Goal: Task Accomplishment & Management: Use online tool/utility

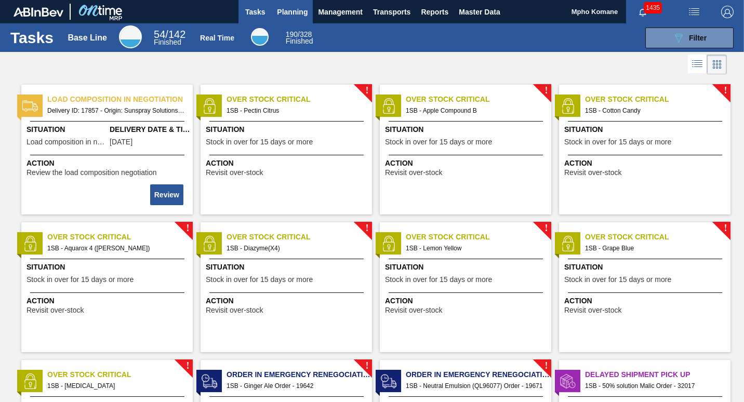
click at [300, 9] on span "Planning" at bounding box center [292, 12] width 31 height 12
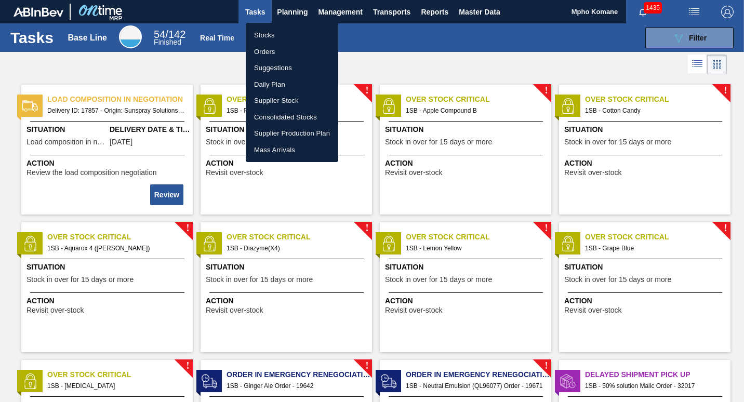
click at [267, 47] on li "Orders" at bounding box center [292, 52] width 92 height 17
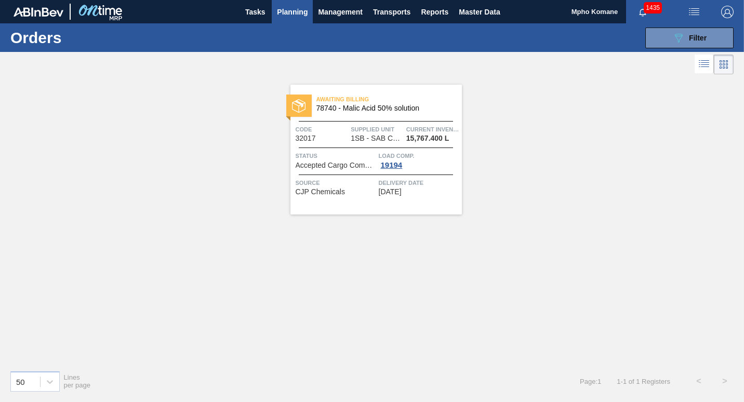
click at [352, 114] on div "Awaiting Billing 78740 - Malic Acid 50% solution" at bounding box center [375, 103] width 171 height 23
click at [691, 41] on span "Filter" at bounding box center [698, 38] width 18 height 8
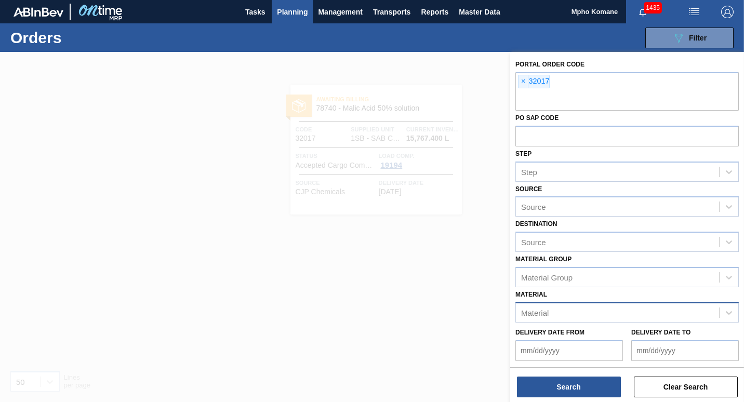
click at [566, 311] on div "Material" at bounding box center [617, 312] width 203 height 15
type input "278488"
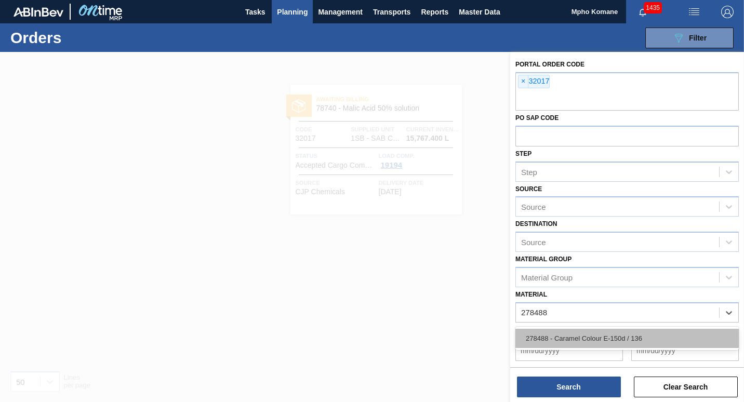
click at [571, 334] on div "278488 - Caramel Colour E-150d / 136" at bounding box center [626, 338] width 223 height 19
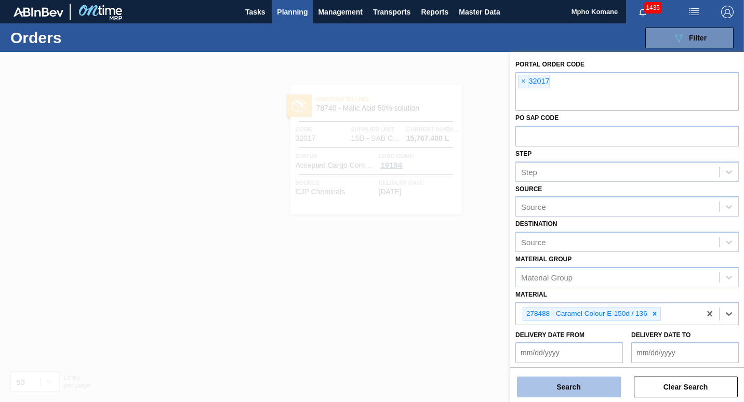
click at [585, 387] on button "Search" at bounding box center [569, 387] width 104 height 21
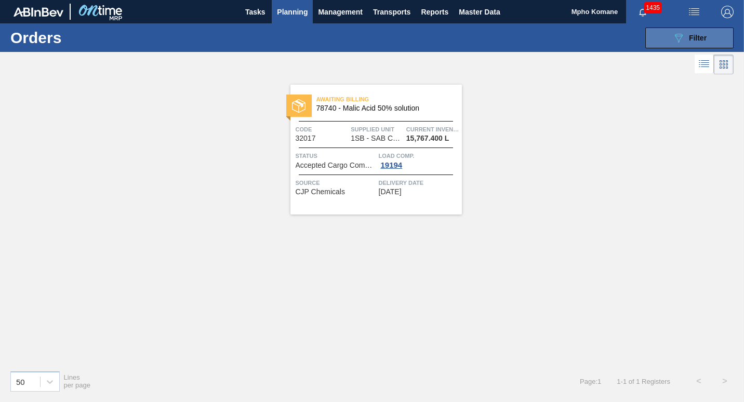
click at [679, 32] on icon "089F7B8B-B2A5-4AFE-B5C0-19BA573D28AC" at bounding box center [678, 38] width 12 height 12
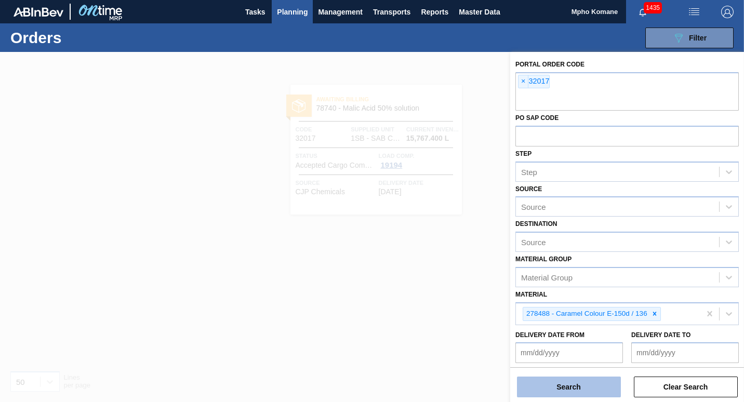
click at [570, 387] on button "Search" at bounding box center [569, 387] width 104 height 21
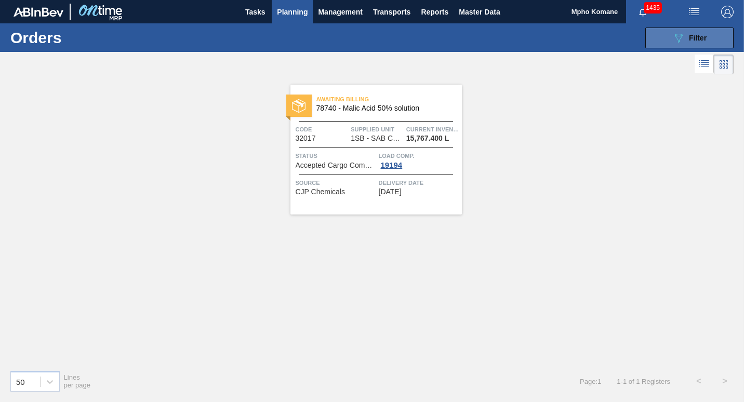
click at [697, 37] on span "Filter" at bounding box center [698, 38] width 18 height 8
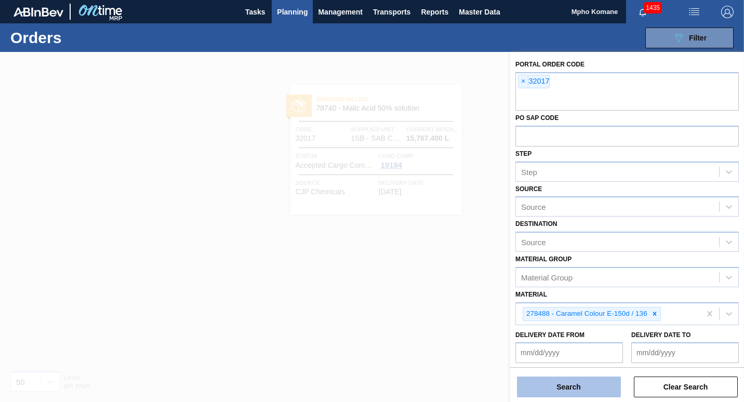
click at [558, 384] on button "Search" at bounding box center [569, 387] width 104 height 21
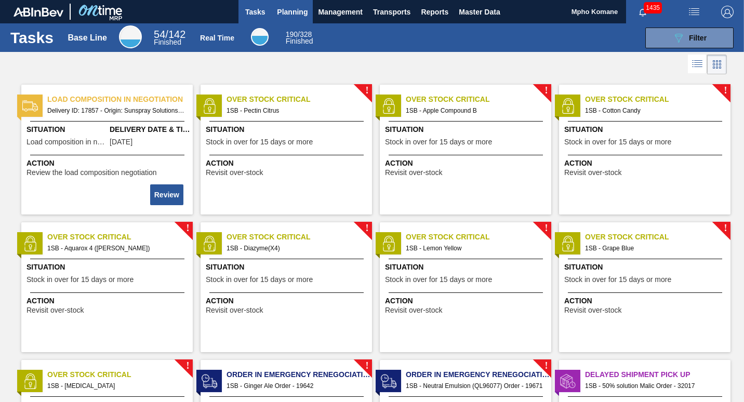
click at [289, 10] on span "Planning" at bounding box center [292, 12] width 31 height 12
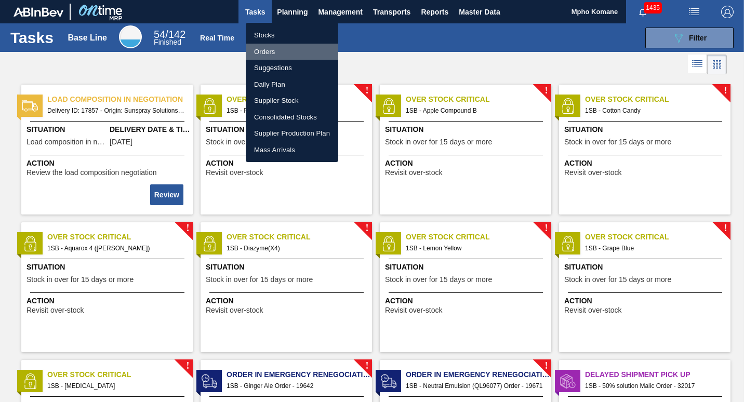
click at [271, 47] on li "Orders" at bounding box center [292, 52] width 92 height 17
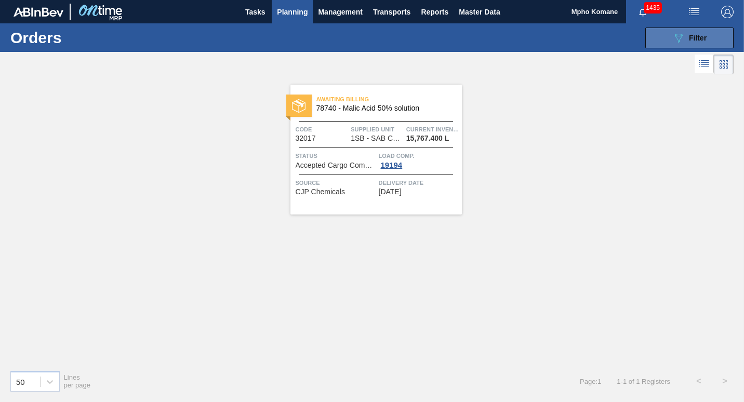
click at [679, 45] on button "089F7B8B-B2A5-4AFE-B5C0-19BA573D28AC Filter" at bounding box center [689, 38] width 88 height 21
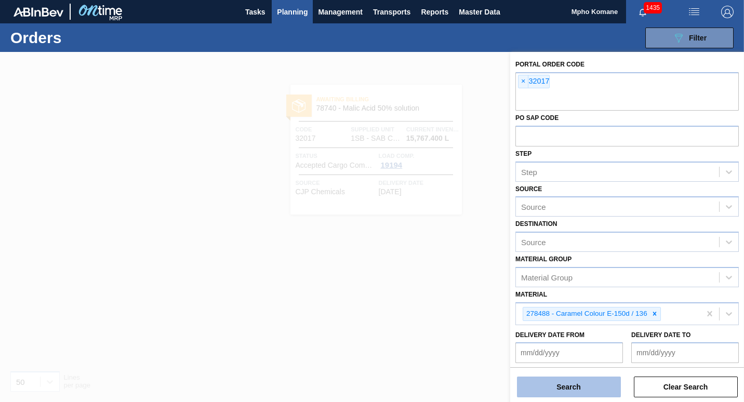
click at [571, 384] on button "Search" at bounding box center [569, 387] width 104 height 21
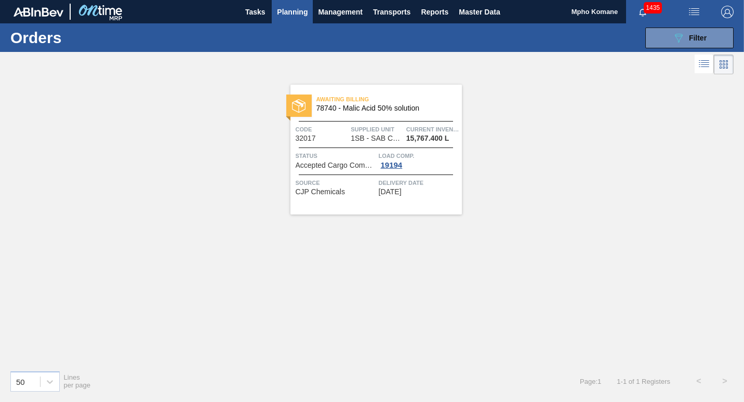
click at [301, 12] on span "Planning" at bounding box center [292, 12] width 31 height 12
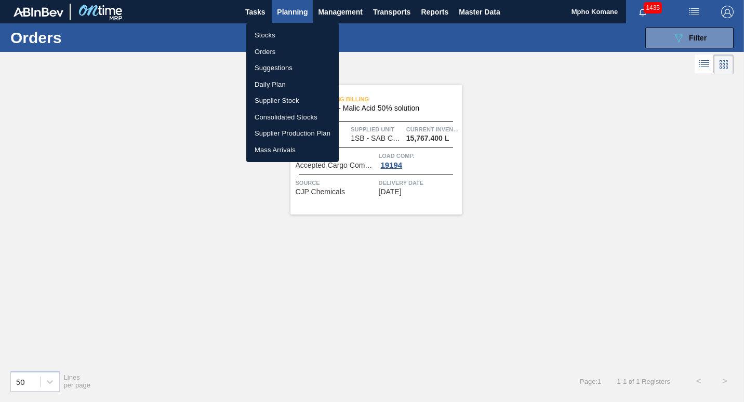
click at [272, 35] on li "Stocks" at bounding box center [292, 35] width 92 height 17
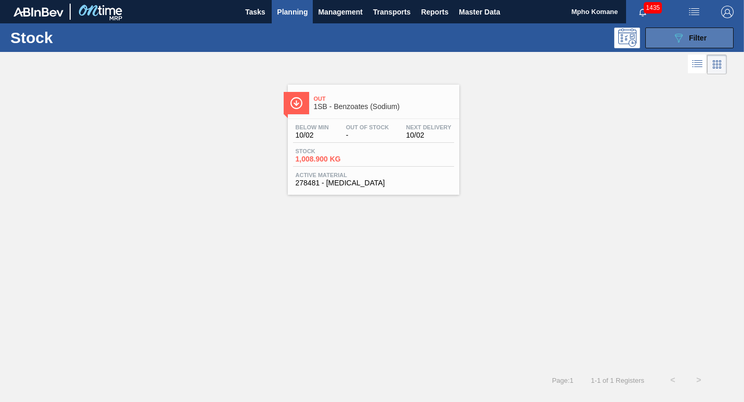
click at [680, 39] on icon "089F7B8B-B2A5-4AFE-B5C0-19BA573D28AC" at bounding box center [678, 38] width 12 height 12
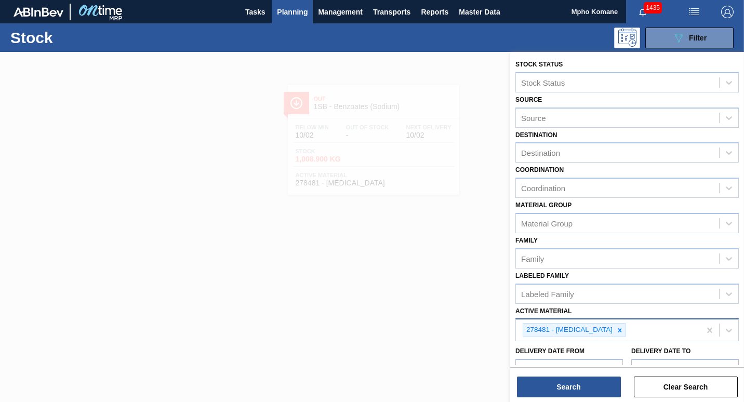
click at [641, 330] on div "278481 - Sodium Benzoate" at bounding box center [608, 330] width 184 height 21
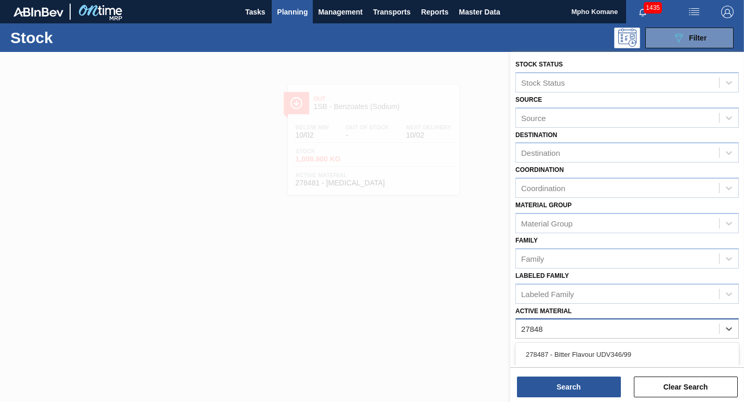
type Material "278488"
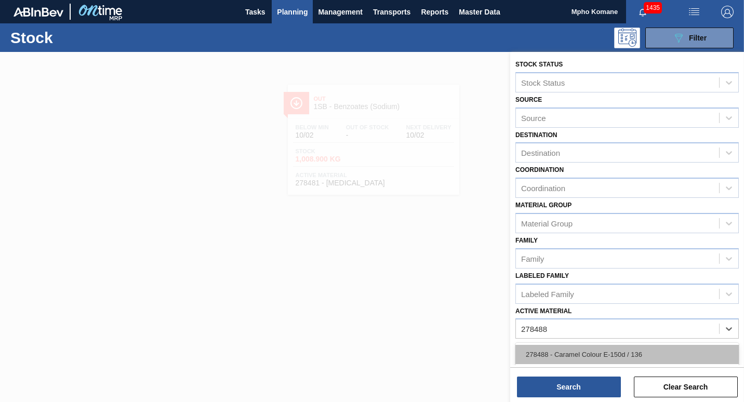
click at [593, 347] on div "278488 - Caramel Colour E-150d / 136" at bounding box center [626, 354] width 223 height 19
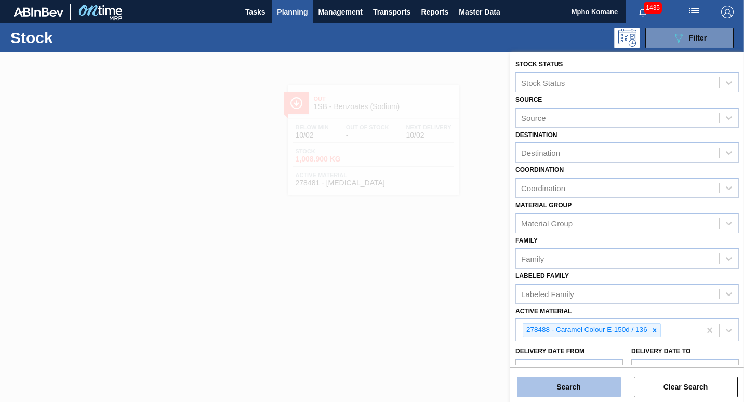
click at [567, 387] on button "Search" at bounding box center [569, 387] width 104 height 21
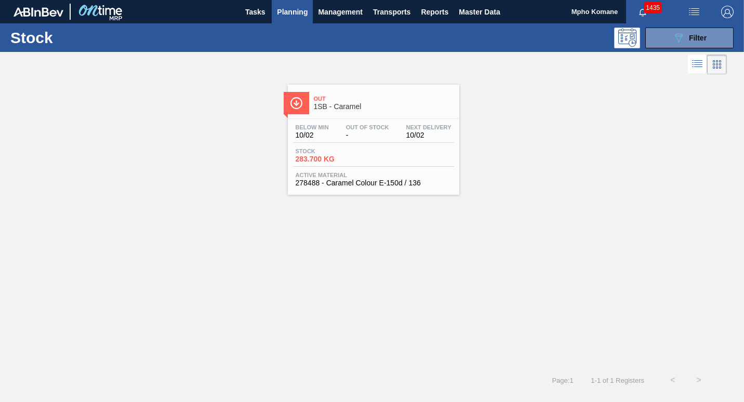
click at [349, 101] on span "Out" at bounding box center [384, 99] width 140 height 6
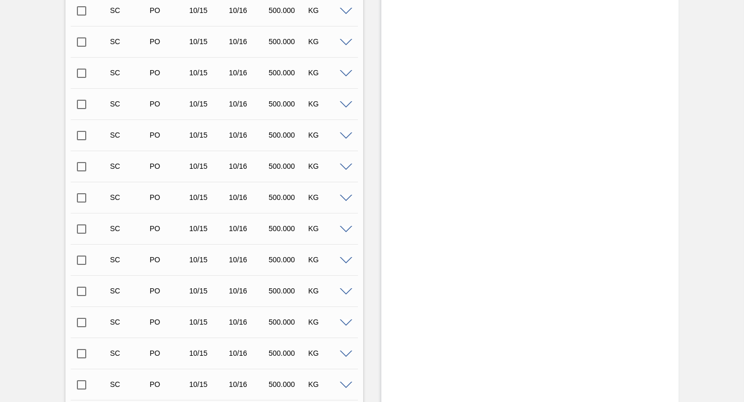
scroll to position [1424, 0]
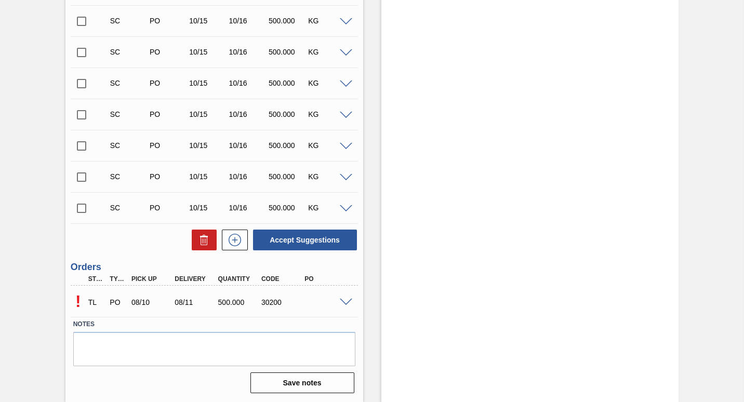
click at [78, 302] on p "!" at bounding box center [78, 301] width 15 height 19
click at [76, 302] on p "!" at bounding box center [78, 301] width 15 height 19
drag, startPoint x: 76, startPoint y: 302, endPoint x: 232, endPoint y: 327, distance: 158.5
click at [232, 327] on label "Notes" at bounding box center [214, 324] width 282 height 15
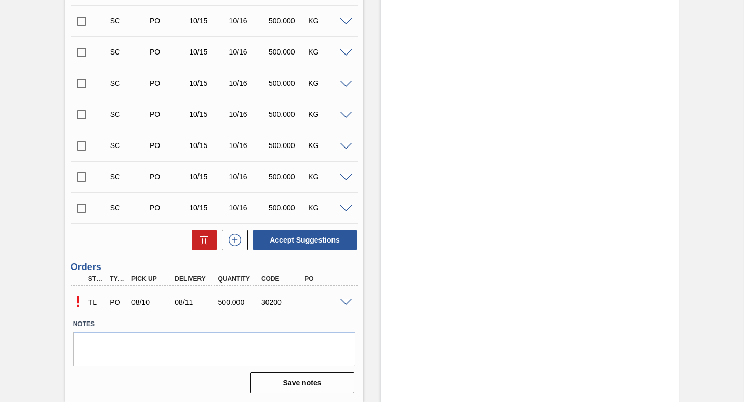
click at [80, 303] on p "!" at bounding box center [78, 301] width 15 height 19
click at [76, 299] on p "!" at bounding box center [78, 301] width 15 height 19
drag, startPoint x: 76, startPoint y: 299, endPoint x: 203, endPoint y: 320, distance: 128.9
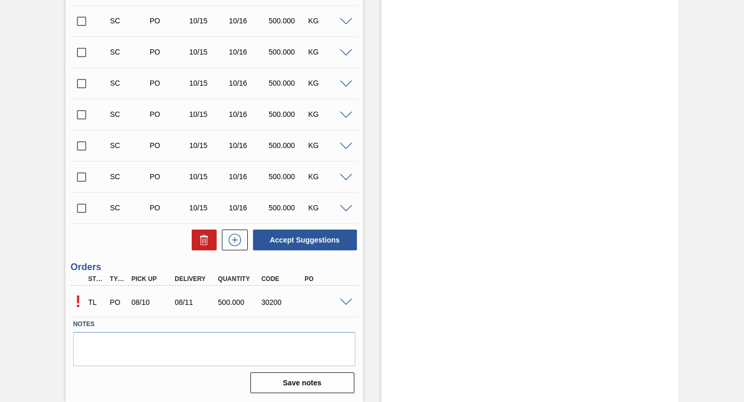
click at [203, 320] on label "Notes" at bounding box center [214, 324] width 282 height 15
click at [271, 305] on div "30200" at bounding box center [282, 302] width 47 height 8
click at [348, 302] on span at bounding box center [346, 303] width 12 height 8
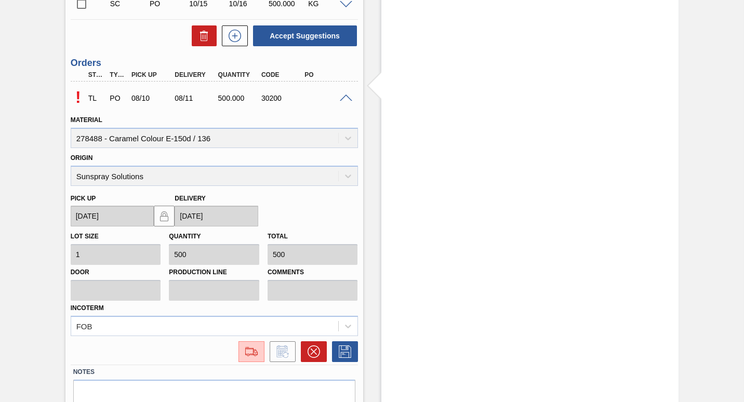
scroll to position [1676, 0]
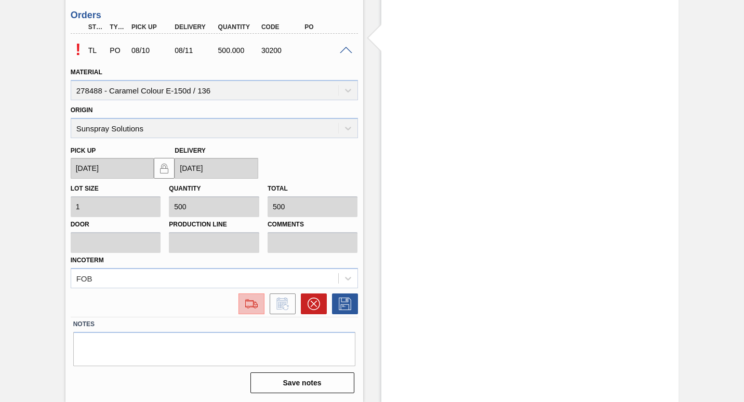
click at [250, 308] on img at bounding box center [251, 304] width 17 height 12
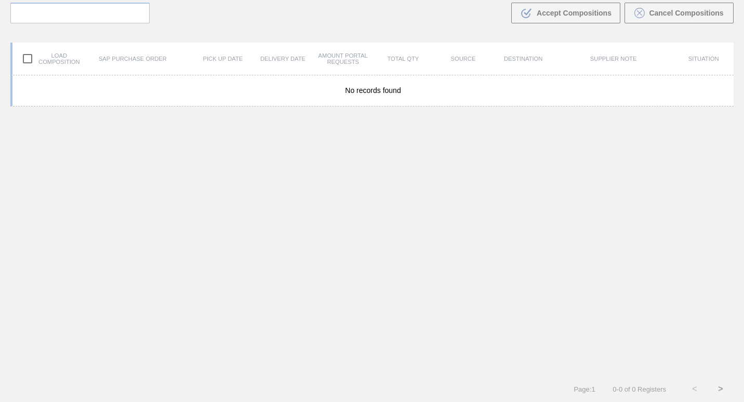
scroll to position [75, 0]
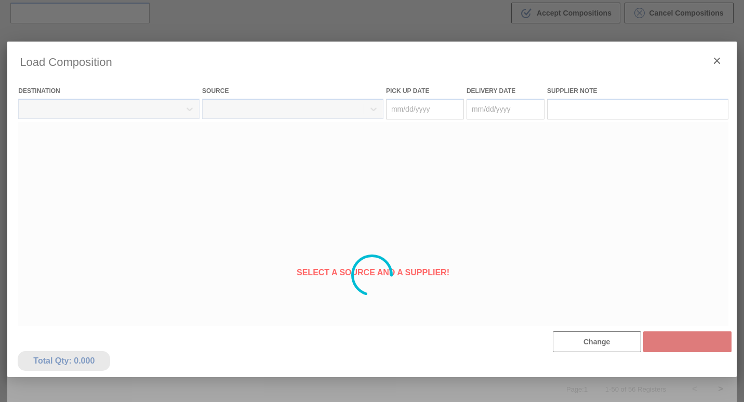
type Date "08/10/2025"
type Date "[DATE]"
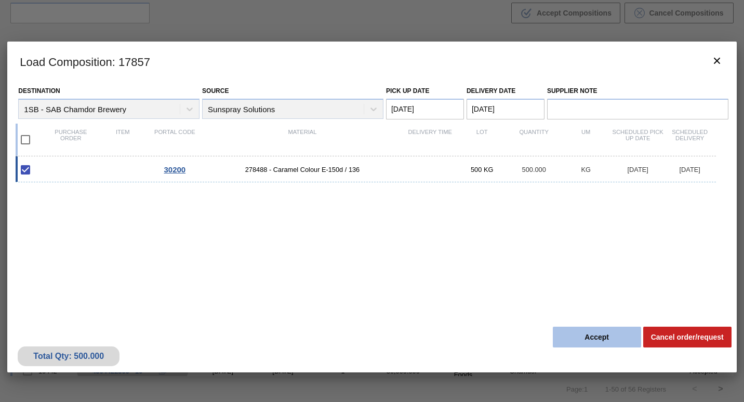
click at [570, 337] on button "Accept" at bounding box center [597, 337] width 88 height 21
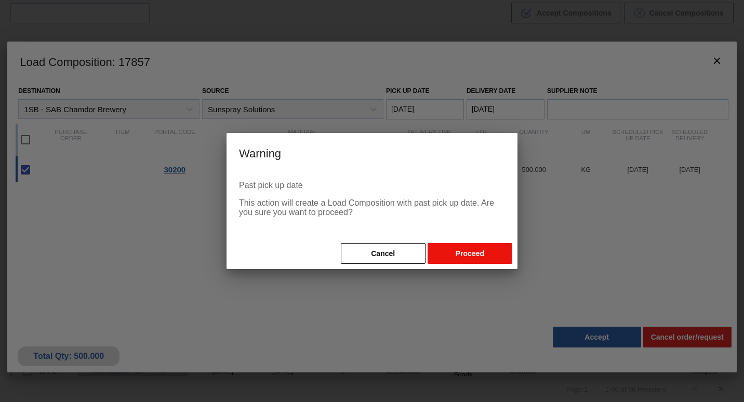
click at [453, 252] on button "Proceed" at bounding box center [470, 253] width 85 height 21
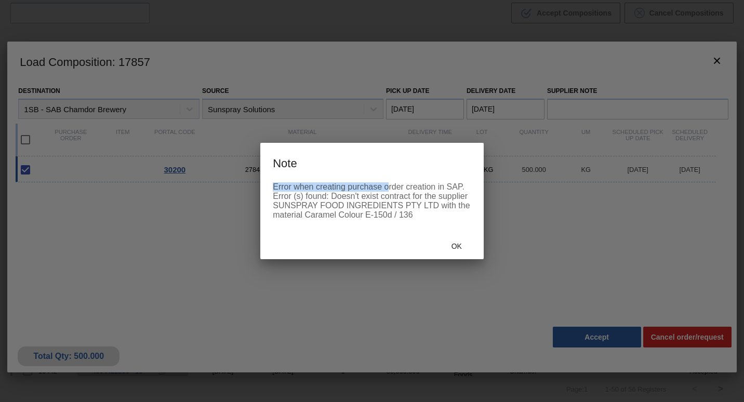
drag, startPoint x: 390, startPoint y: 152, endPoint x: 387, endPoint y: 183, distance: 31.3
click at [387, 183] on div "Note Error when creating purchase order creation in SAP. Error (s) found: Doesn…" at bounding box center [371, 201] width 223 height 116
click at [609, 243] on div at bounding box center [372, 201] width 744 height 402
drag, startPoint x: 419, startPoint y: 171, endPoint x: 420, endPoint y: 179, distance: 7.3
click at [420, 179] on h3 "Note" at bounding box center [371, 162] width 223 height 39
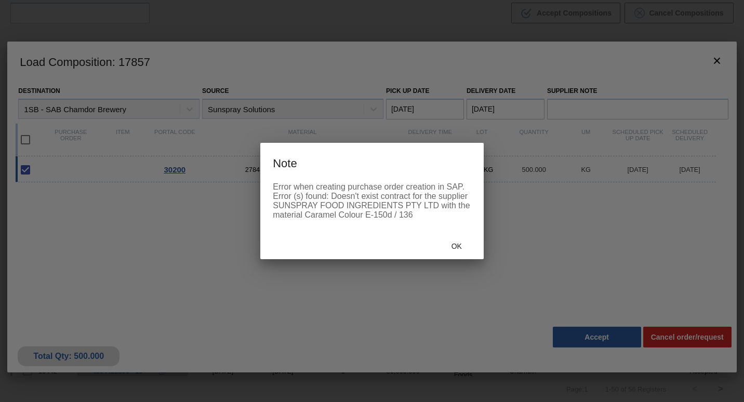
drag, startPoint x: 452, startPoint y: 168, endPoint x: 386, endPoint y: 168, distance: 65.5
click at [386, 168] on h3 "Note" at bounding box center [371, 162] width 223 height 39
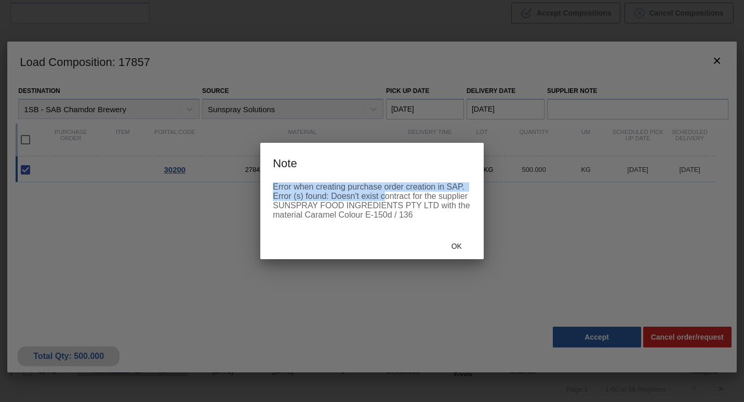
drag, startPoint x: 303, startPoint y: 158, endPoint x: 387, endPoint y: 197, distance: 93.0
click at [387, 197] on div "Note Error when creating purchase order creation in SAP. Error (s) found: Doesn…" at bounding box center [371, 201] width 223 height 116
drag, startPoint x: 387, startPoint y: 197, endPoint x: 354, endPoint y: 160, distance: 49.7
click at [354, 160] on h3 "Note" at bounding box center [371, 162] width 223 height 39
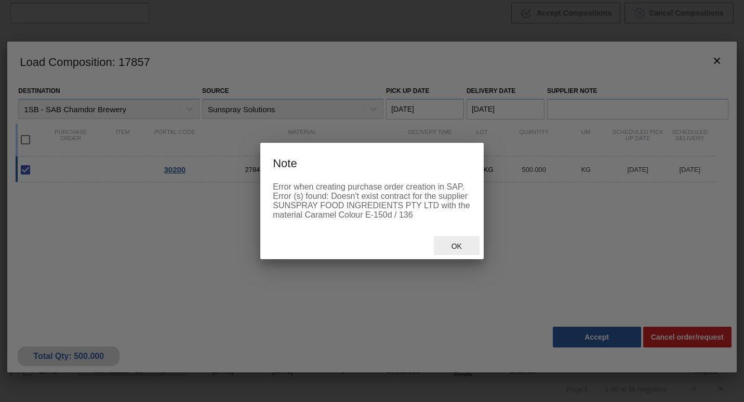
click at [457, 246] on span "Ok" at bounding box center [456, 246] width 27 height 8
